Goal: Book appointment/travel/reservation

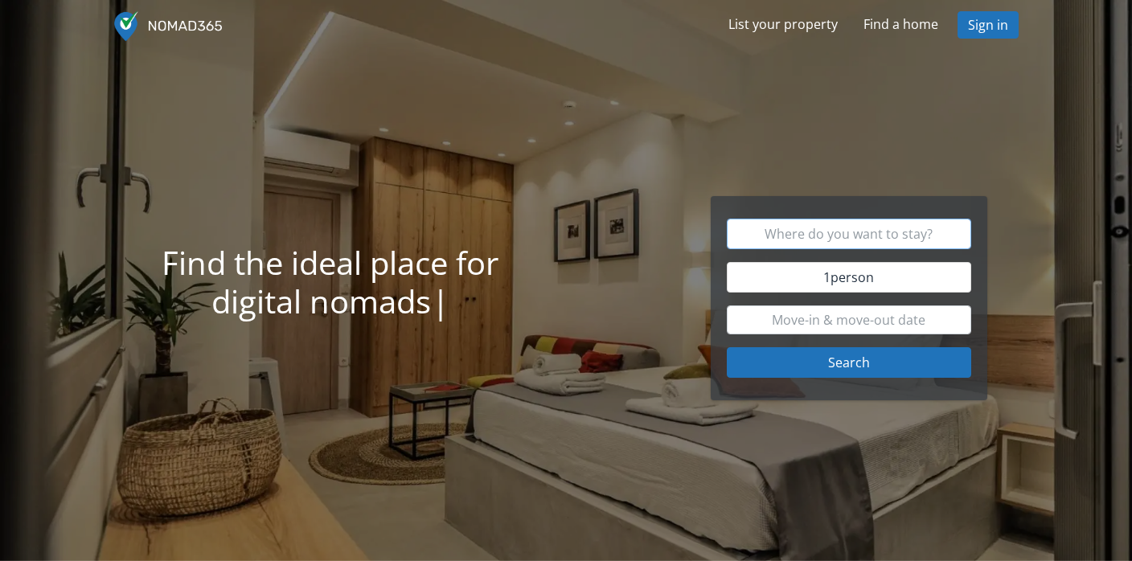
click at [852, 244] on input "text" at bounding box center [849, 234] width 245 height 31
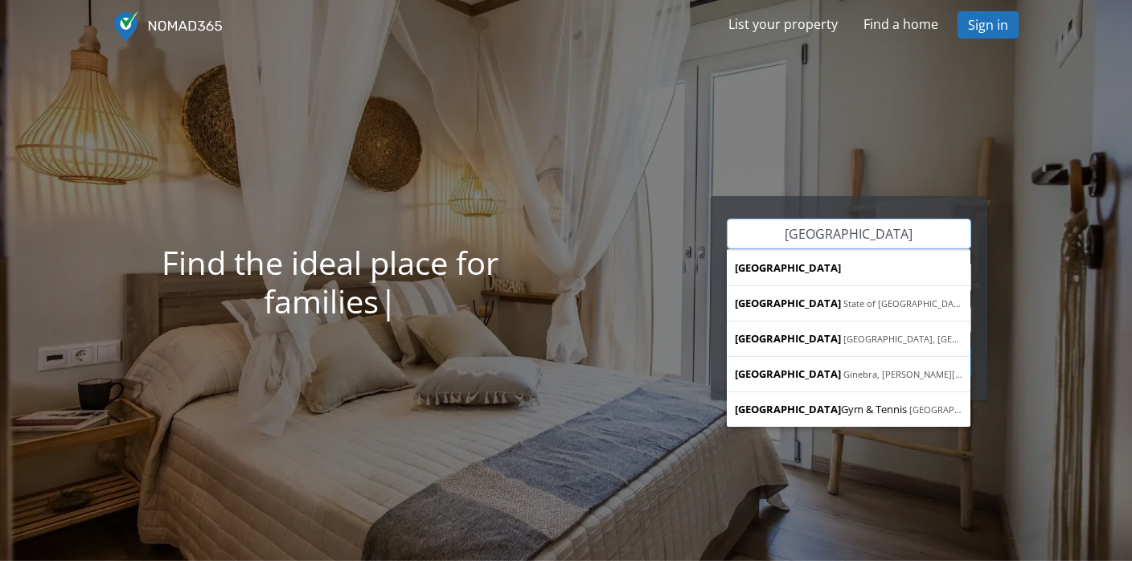
type input "[GEOGRAPHIC_DATA]"
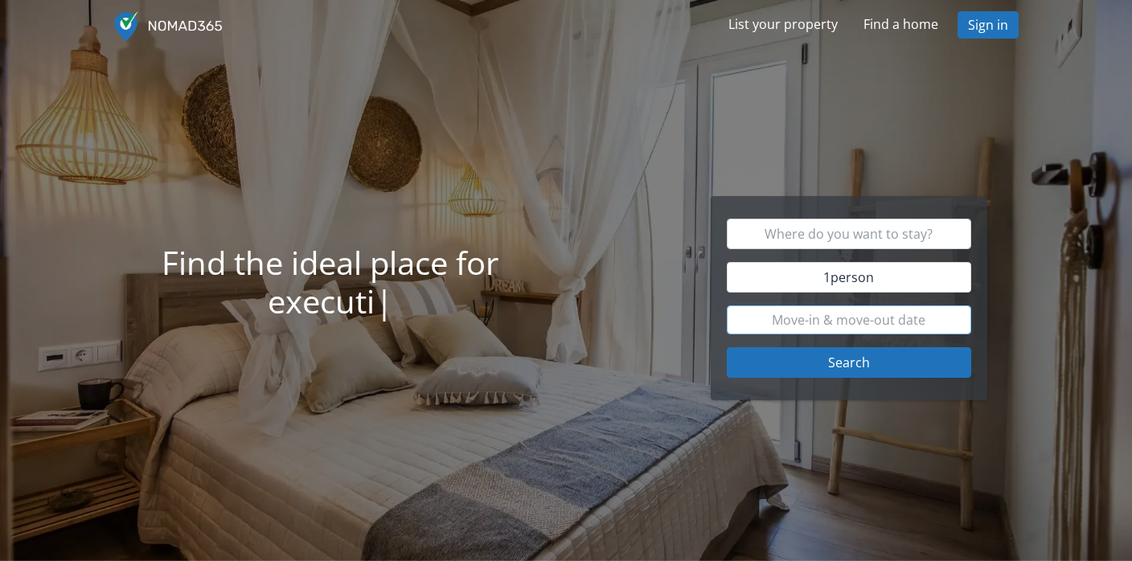
click at [826, 315] on input "text" at bounding box center [849, 320] width 245 height 29
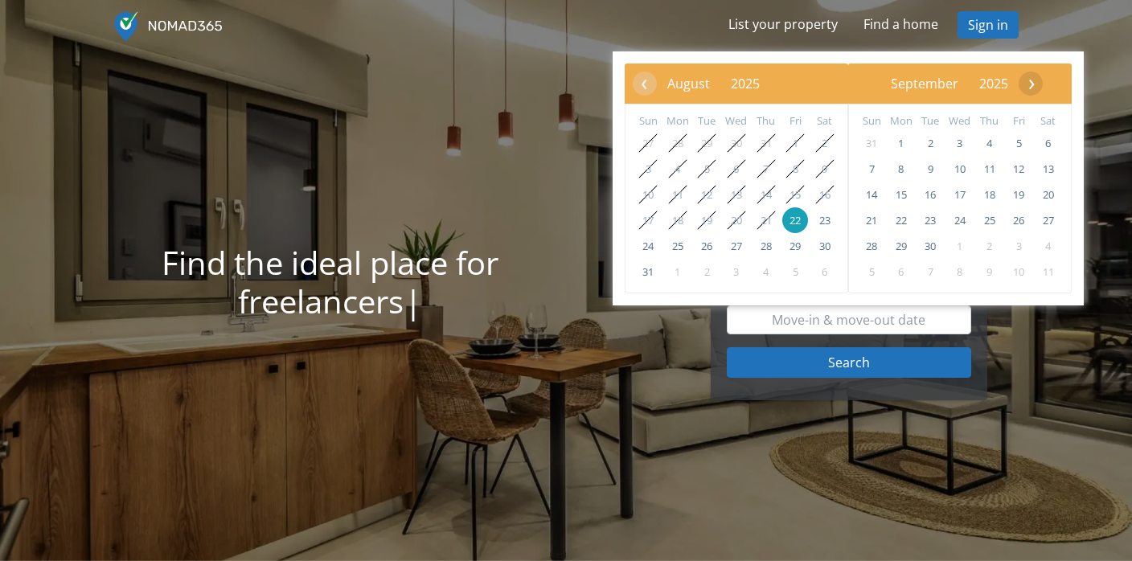
click at [1044, 84] on span "›" at bounding box center [1032, 83] width 24 height 24
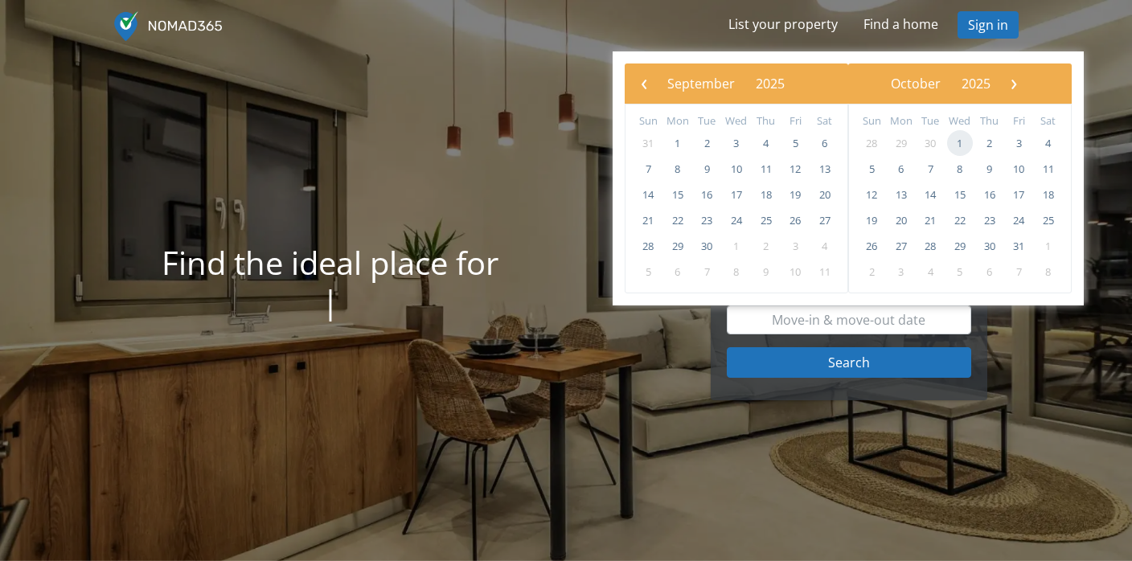
click at [963, 146] on span "1" at bounding box center [960, 143] width 26 height 26
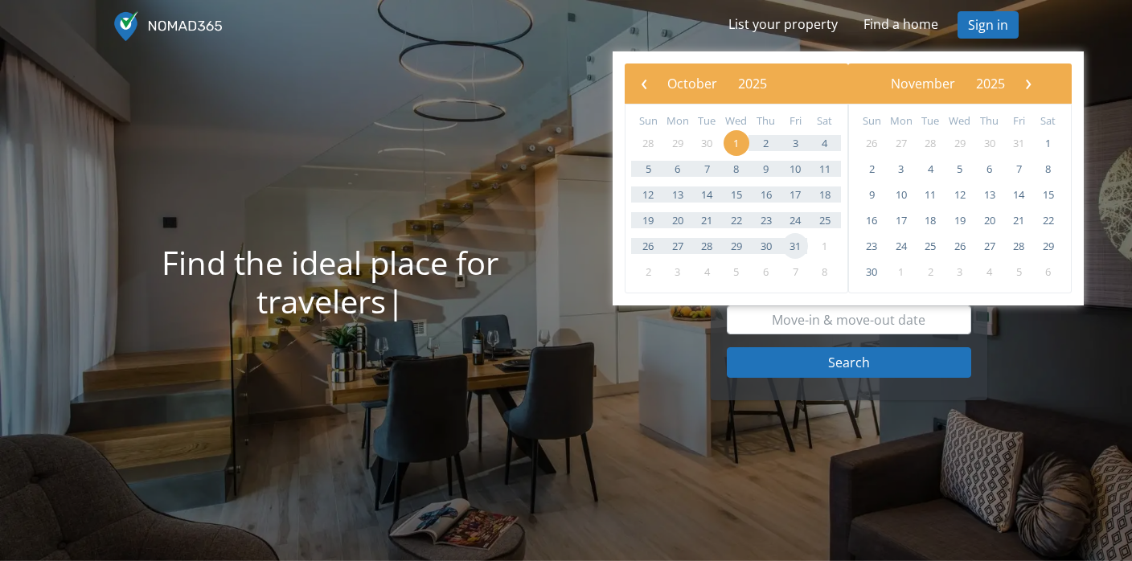
click at [795, 247] on span "31" at bounding box center [795, 246] width 26 height 26
type input "[DATE] - [DATE]"
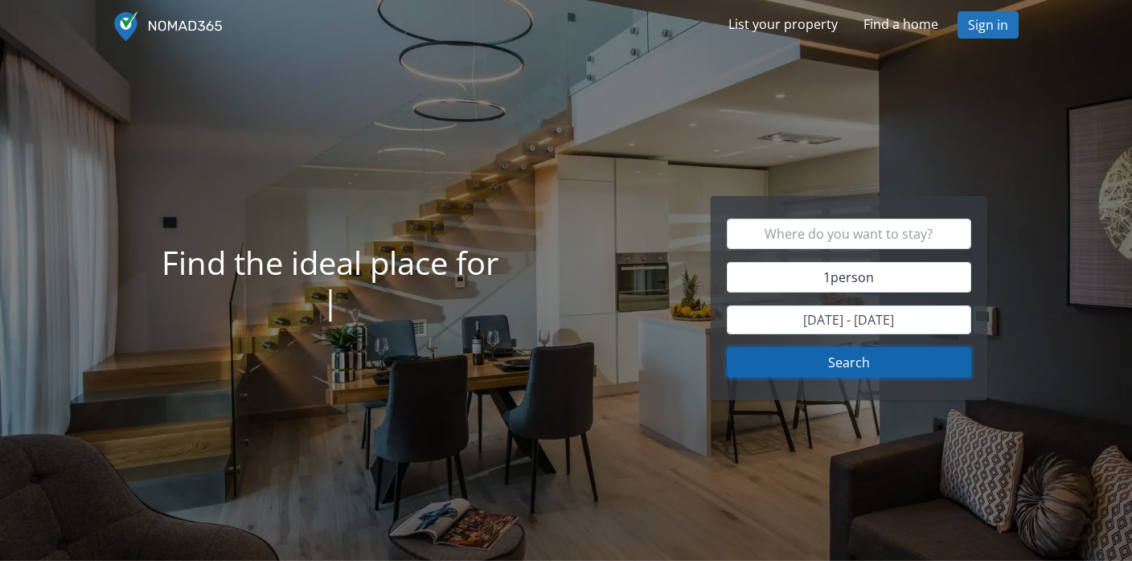
click at [861, 362] on button "Search" at bounding box center [849, 362] width 245 height 31
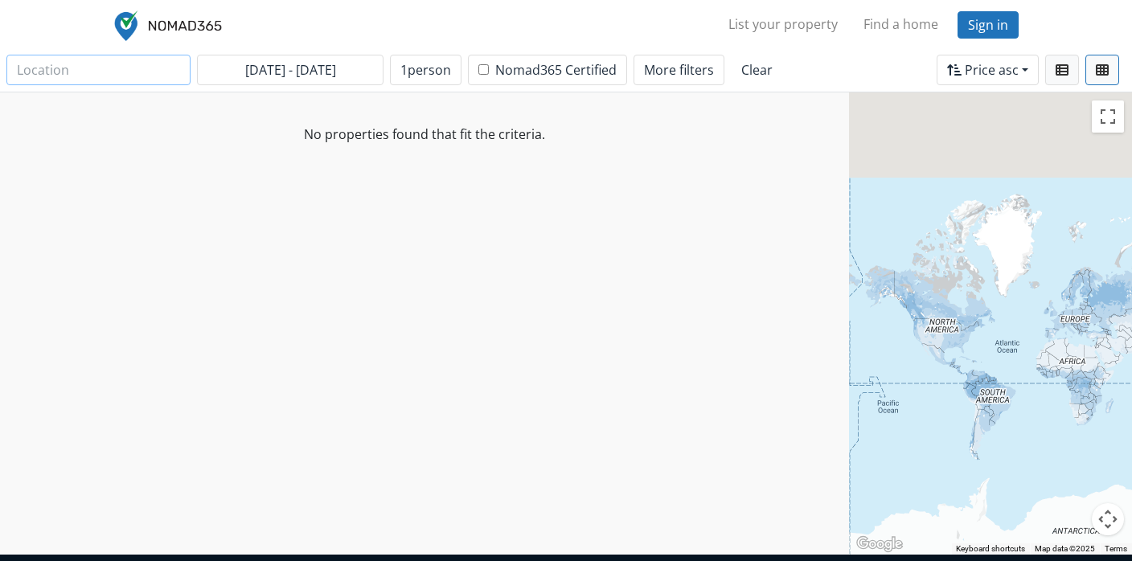
click at [84, 71] on input "text" at bounding box center [98, 70] width 184 height 31
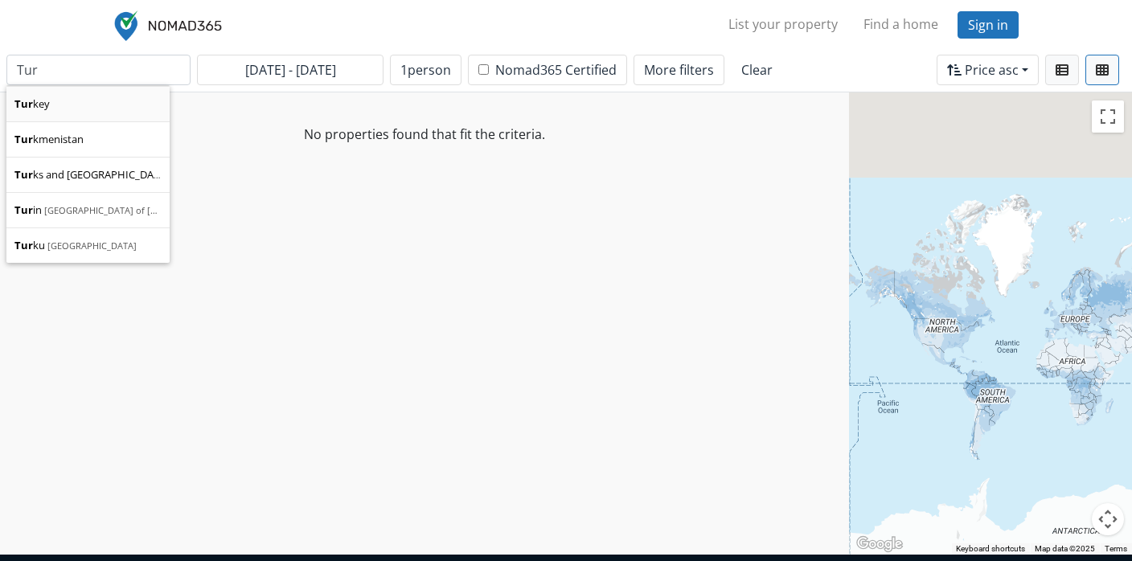
type input "[GEOGRAPHIC_DATA]"
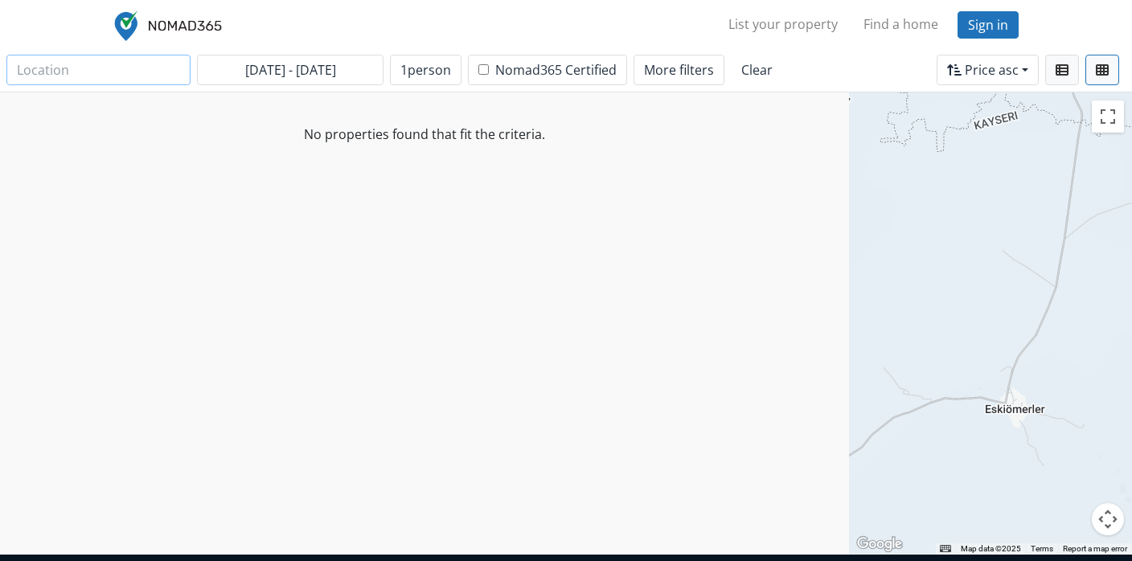
click at [79, 80] on input "text" at bounding box center [98, 70] width 184 height 31
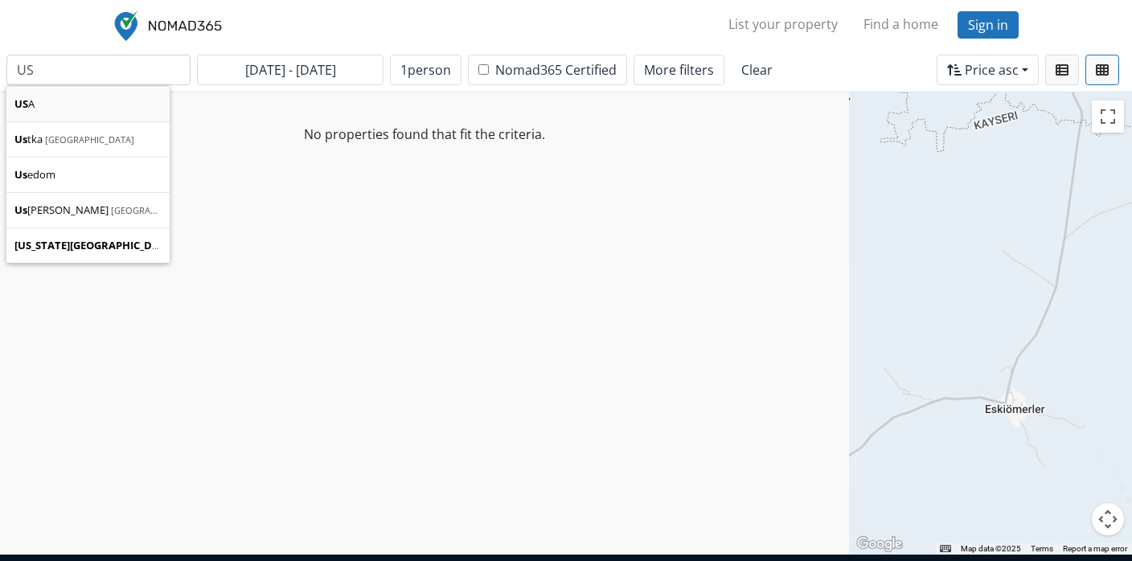
type input "[GEOGRAPHIC_DATA]"
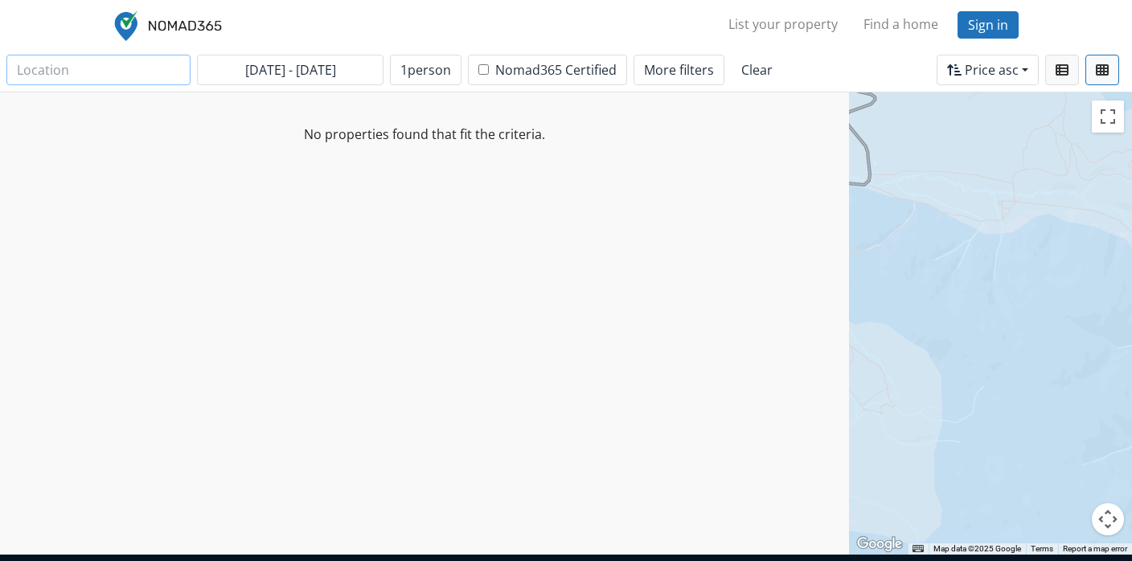
click at [67, 66] on input "text" at bounding box center [98, 70] width 184 height 31
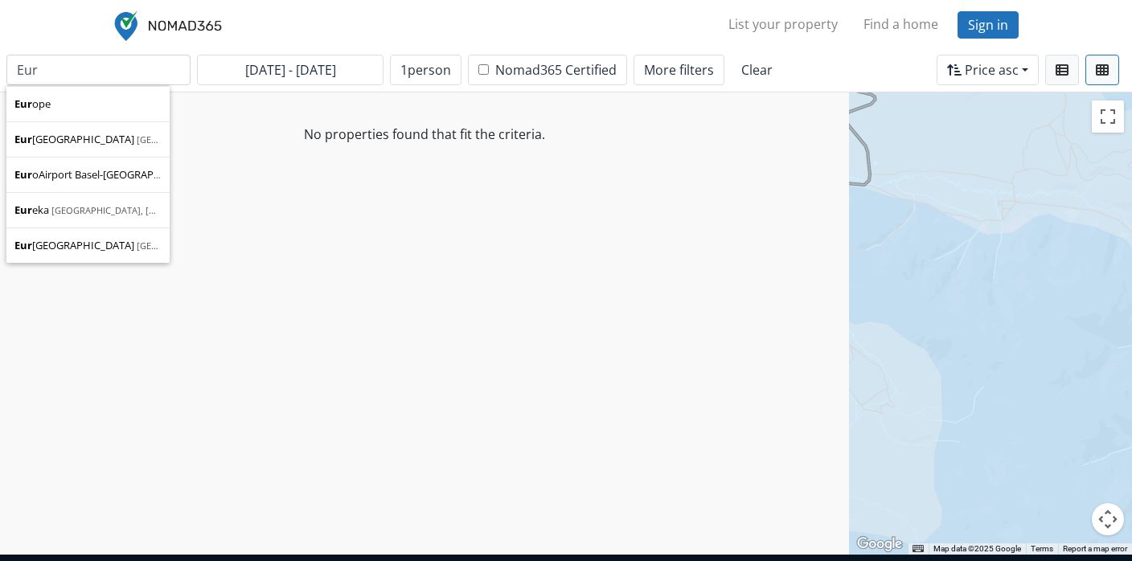
type input "Europe"
